Goal: Task Accomplishment & Management: Use online tool/utility

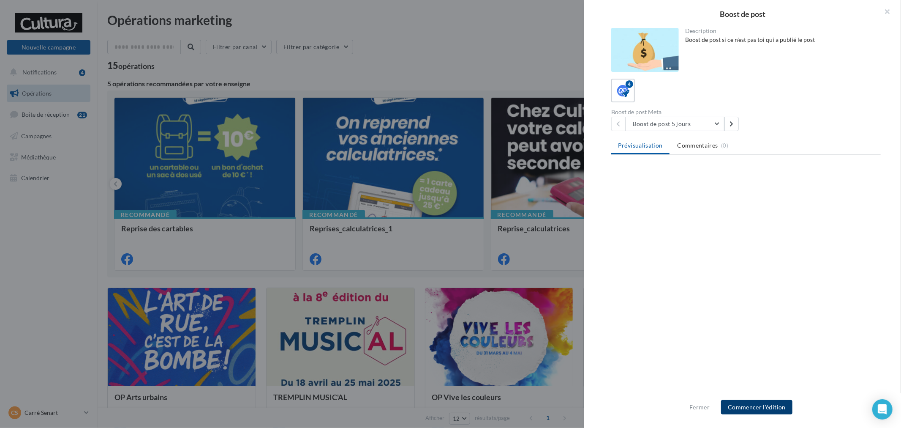
click at [759, 402] on button "Commencer l'édition" at bounding box center [756, 407] width 71 height 14
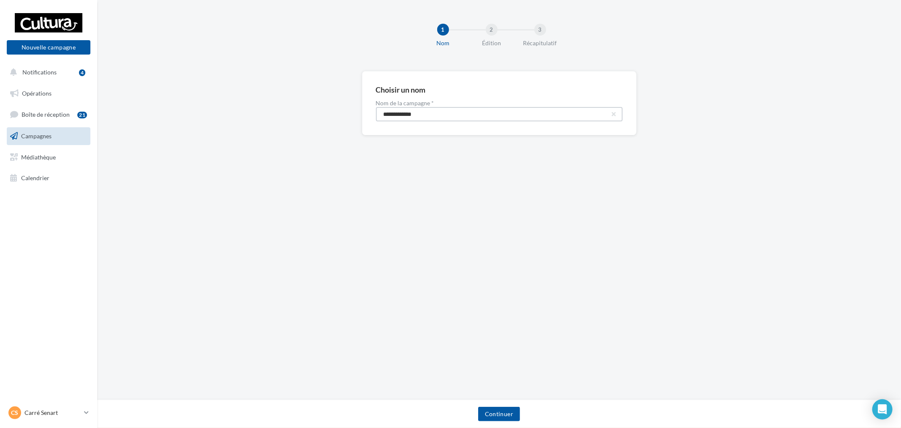
drag, startPoint x: 458, startPoint y: 115, endPoint x: 305, endPoint y: 100, distance: 154.2
click at [313, 102] on div "**********" at bounding box center [499, 116] width 804 height 91
paste input "****"
type input "**********"
click at [515, 415] on button "Continuer" at bounding box center [499, 413] width 42 height 14
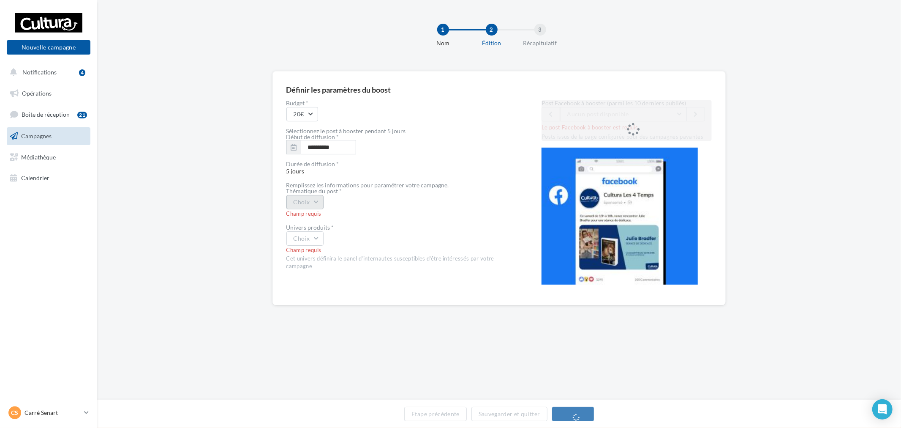
click at [319, 202] on button "Choix" at bounding box center [305, 202] width 38 height 14
click at [330, 221] on div "Evènement" at bounding box center [339, 224] width 105 height 22
click at [657, 114] on span "Salon bien-être 2025 [PERSON_NAME] Artiste illustrateur [DATE] et [DATE] de 10h…" at bounding box center [690, 113] width 246 height 7
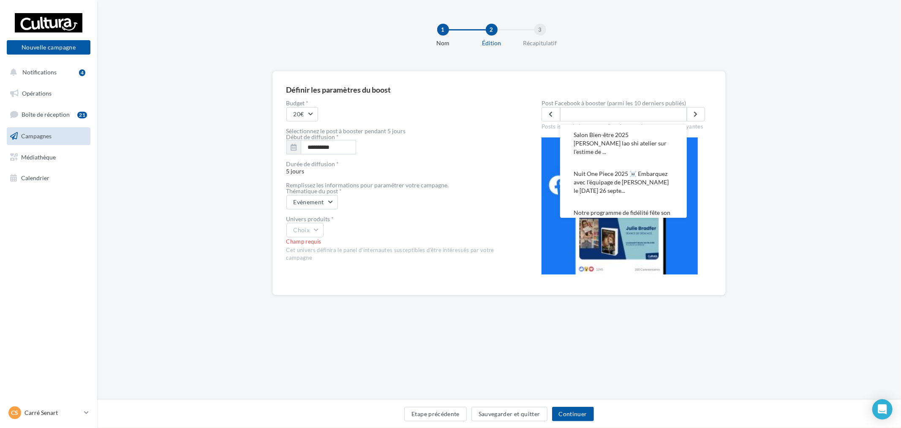
scroll to position [295, 0]
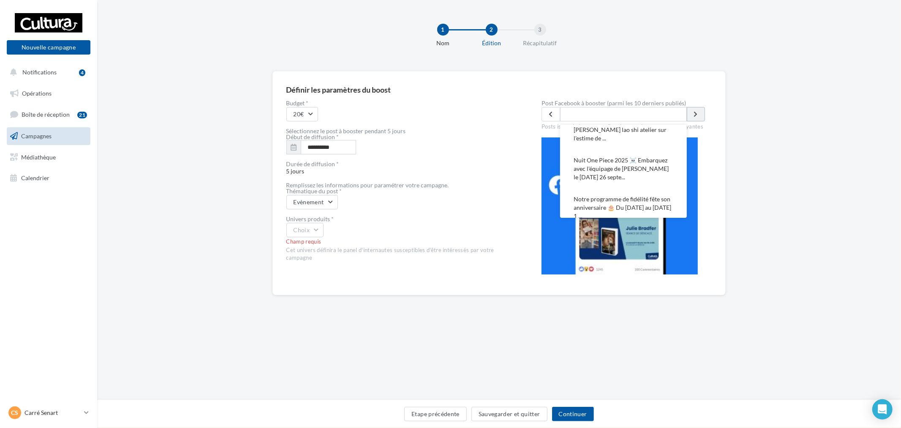
click at [694, 115] on icon at bounding box center [696, 114] width 4 height 6
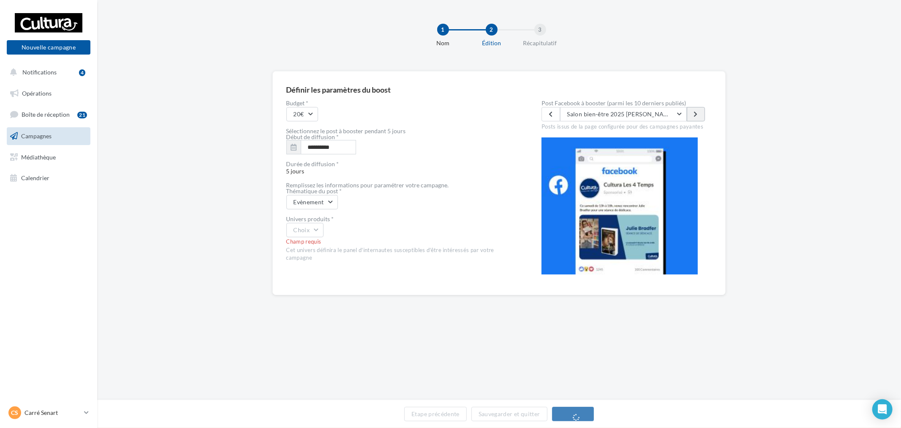
click at [694, 115] on icon at bounding box center [696, 114] width 4 height 6
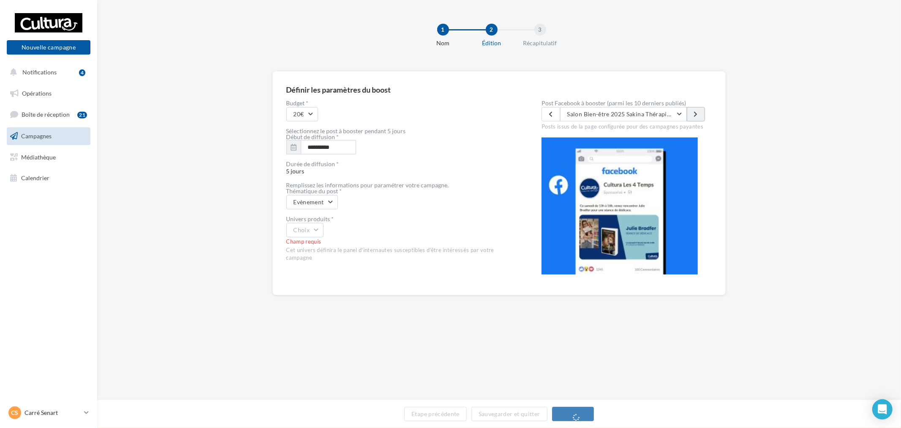
click at [696, 115] on icon at bounding box center [696, 114] width 4 height 6
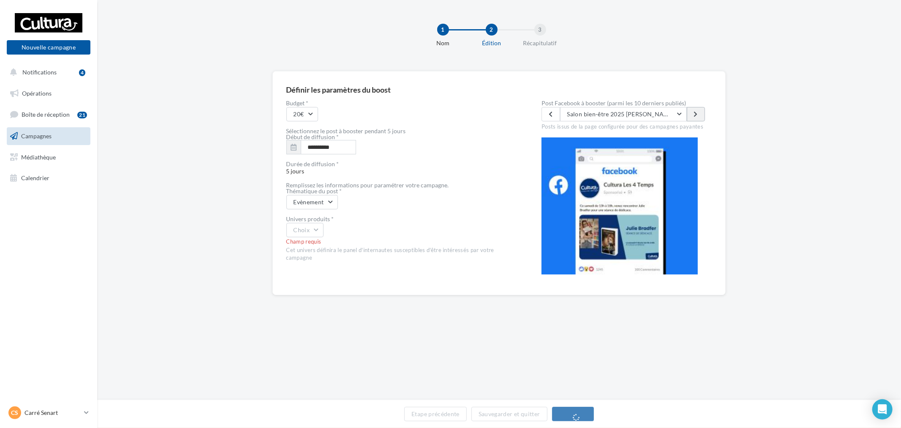
click at [696, 115] on icon at bounding box center [696, 114] width 4 height 6
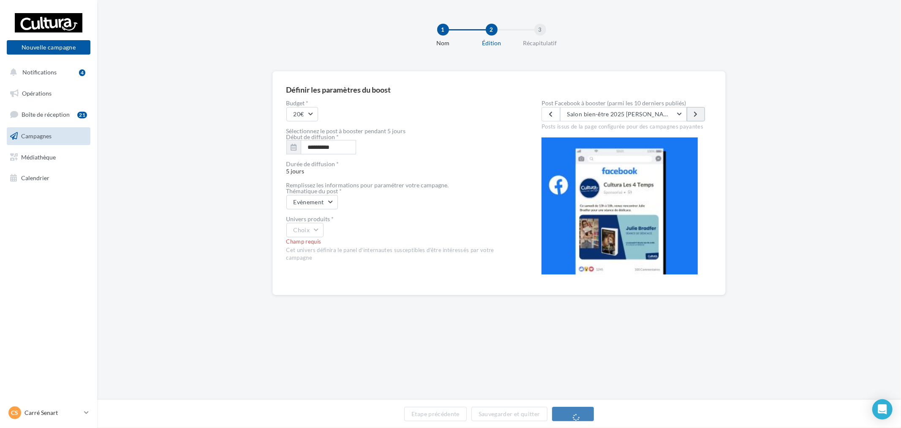
click at [696, 115] on icon at bounding box center [696, 114] width 4 height 6
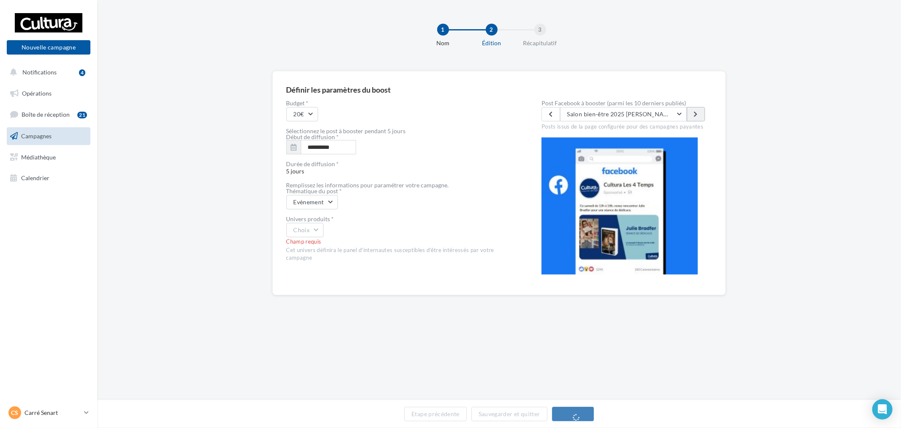
click at [696, 115] on icon at bounding box center [696, 114] width 4 height 6
click at [441, 420] on button "Etape précédente" at bounding box center [435, 413] width 63 height 14
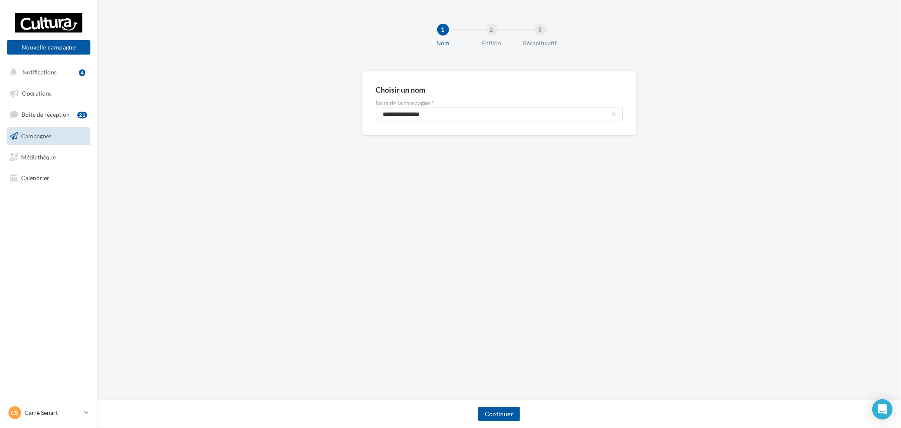
click at [43, 130] on link "Campagnes" at bounding box center [48, 136] width 87 height 18
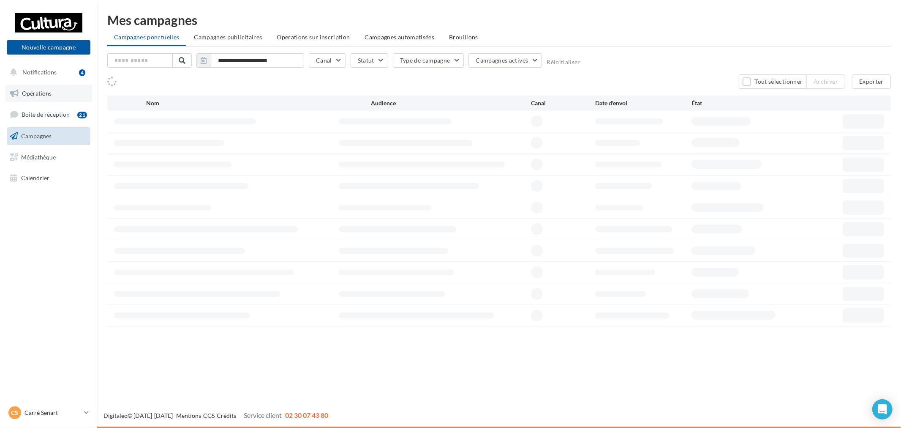
click at [52, 89] on link "Opérations" at bounding box center [48, 93] width 87 height 18
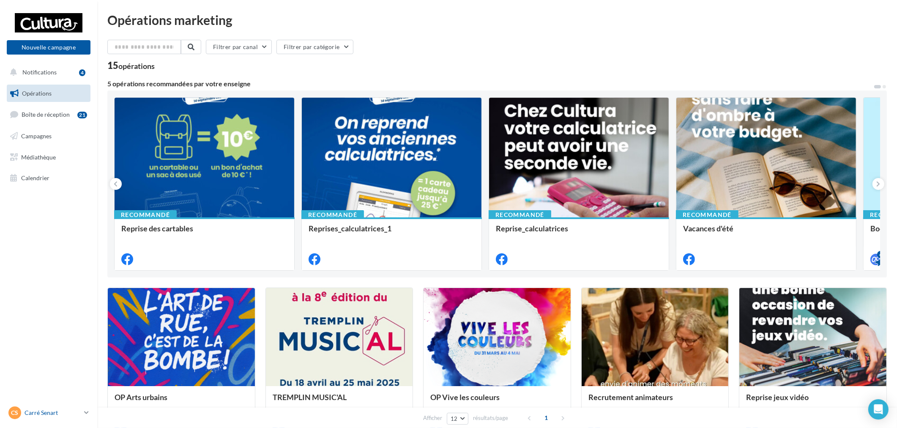
click at [46, 409] on p "Carré Senart" at bounding box center [53, 412] width 56 height 8
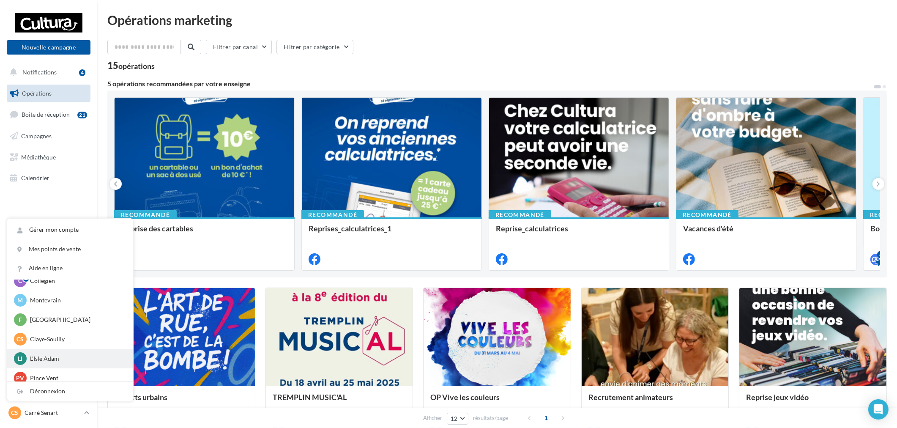
scroll to position [58, 0]
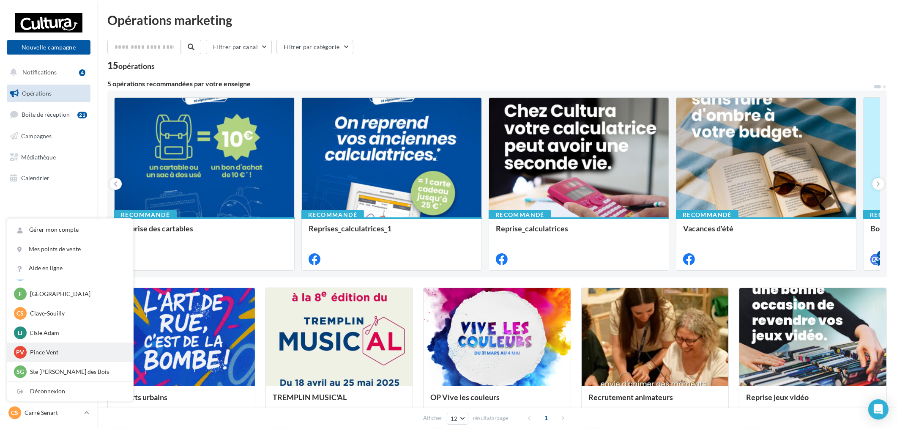
click at [60, 349] on p "Pince Vent" at bounding box center [76, 352] width 93 height 8
